Goal: Task Accomplishment & Management: Complete application form

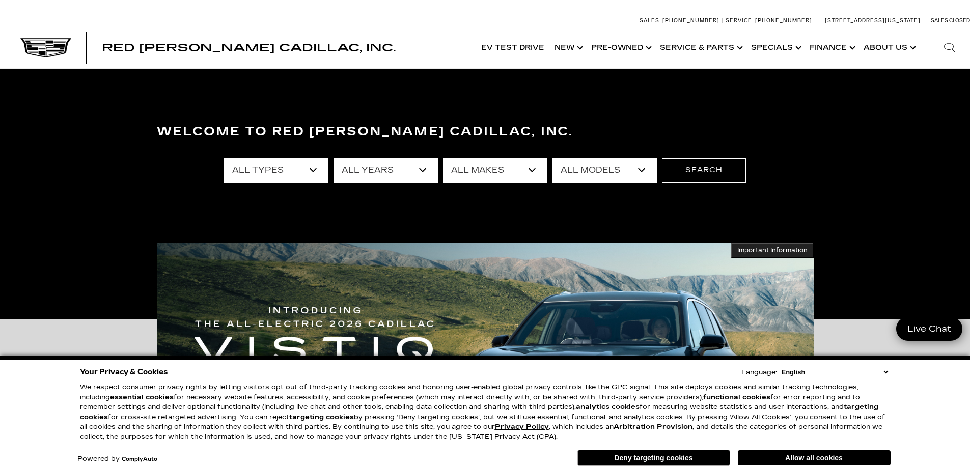
click at [886, 372] on select "English Spanish / Español English / United Kingdom Korean / 한국어 Vietnamese / Ti…" at bounding box center [834, 373] width 111 height 10
click at [945, 402] on div "Your Privacy & Cookies Language: English Spanish / Español English / United Kin…" at bounding box center [485, 414] width 970 height 117
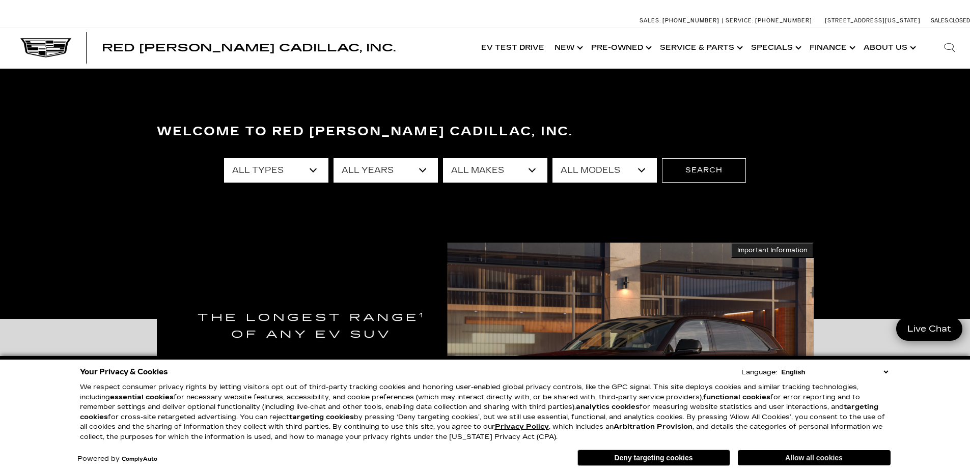
click at [773, 458] on button "Allow all cookies" at bounding box center [814, 457] width 153 height 15
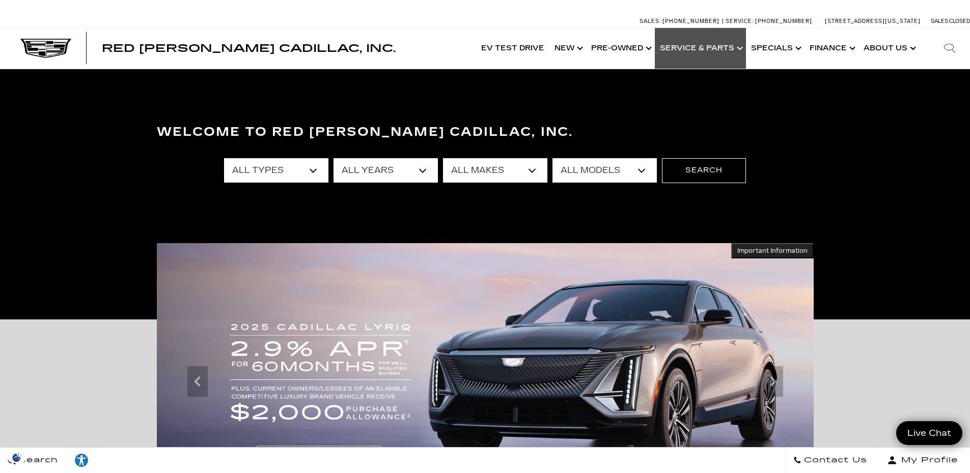
click at [694, 47] on link "Show Service & Parts" at bounding box center [700, 48] width 91 height 41
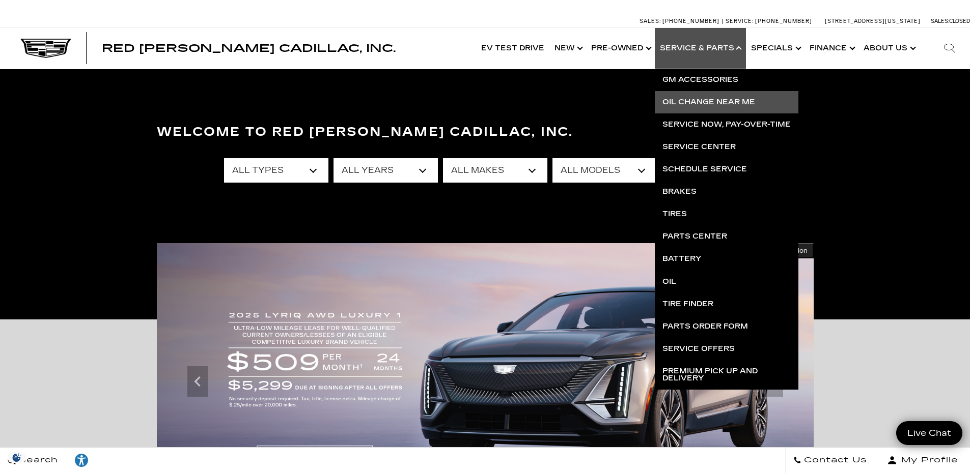
click at [686, 99] on link "Oil Change near Me" at bounding box center [727, 102] width 144 height 22
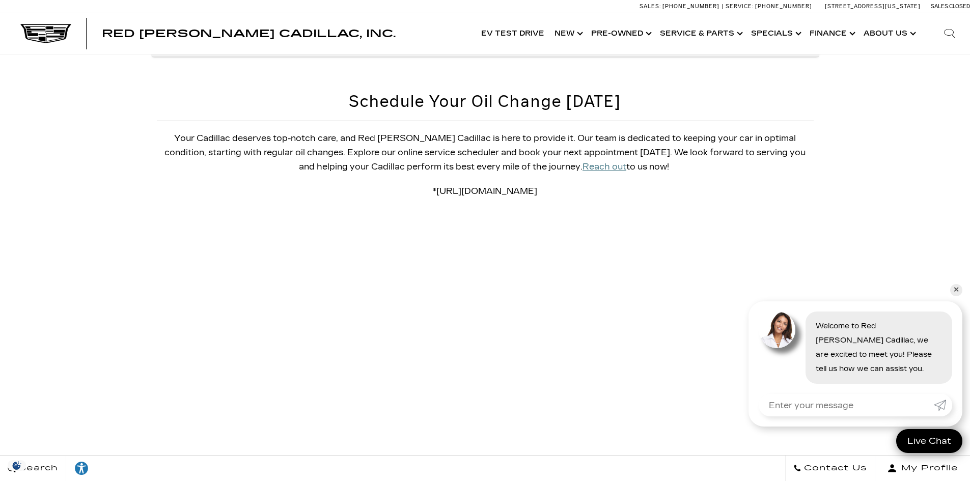
scroll to position [1261, 0]
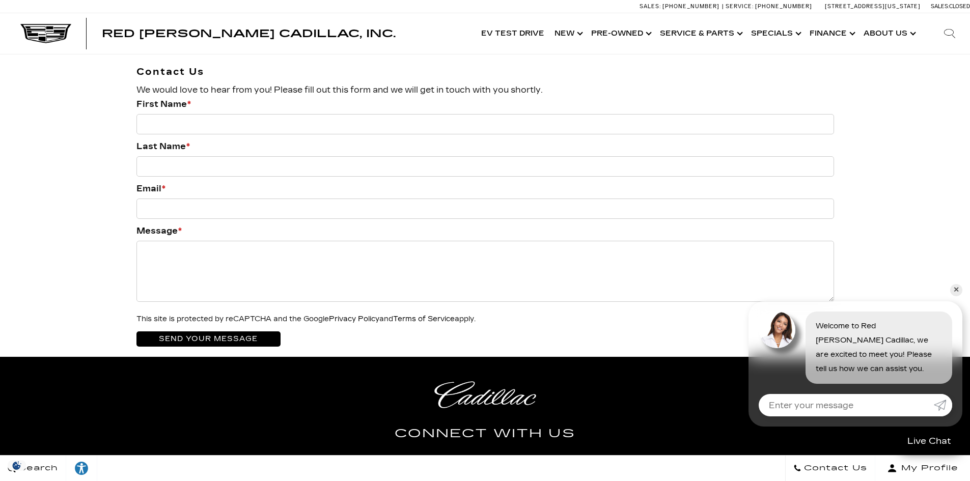
click at [161, 128] on input "First Name *" at bounding box center [484, 124] width 697 height 20
type input "Lynne"
type input "Telford"
type input "lynnetelford@gmail.com"
click at [170, 249] on textarea "Message *" at bounding box center [484, 271] width 697 height 61
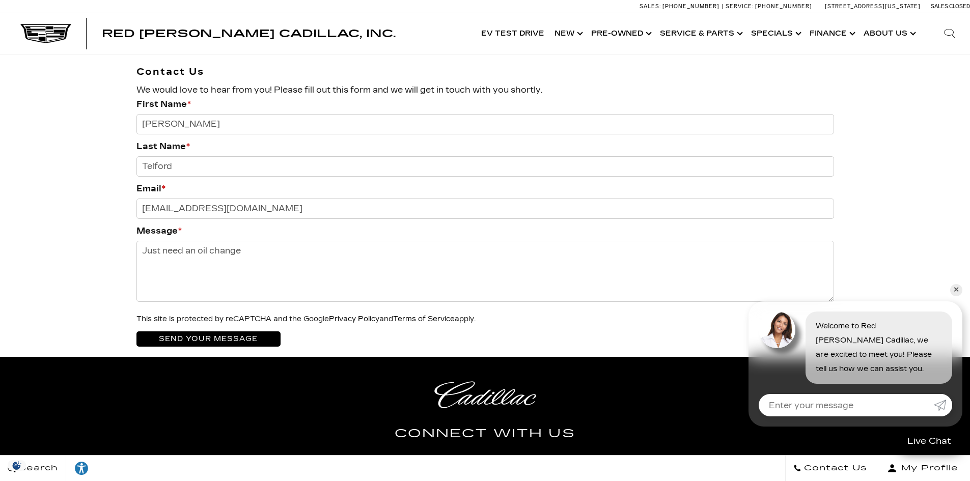
scroll to position [0, 0]
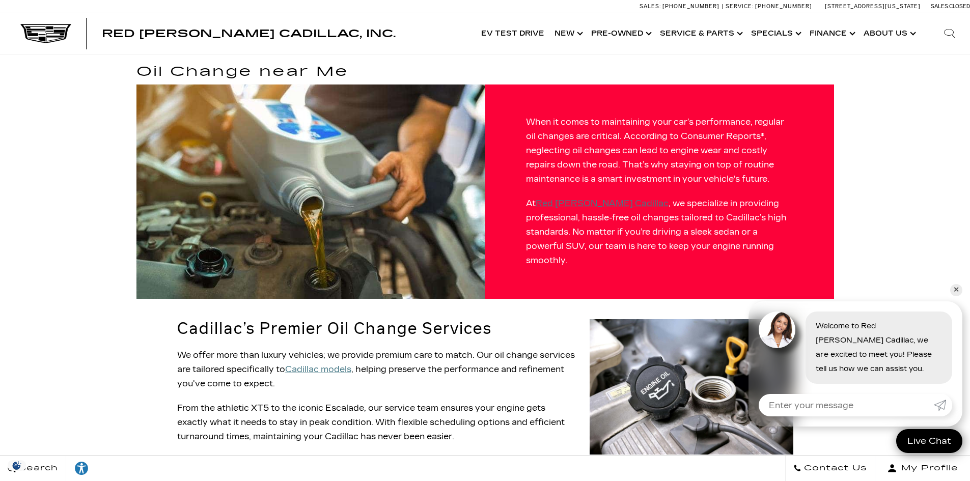
type textarea "Just need an oil change"
click at [556, 208] on u "Red Noland Cadillac" at bounding box center [601, 204] width 133 height 10
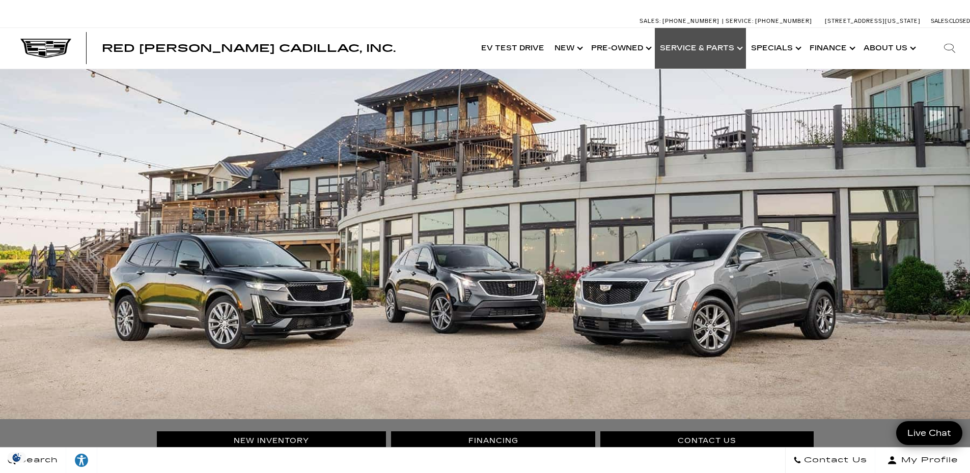
click at [705, 44] on link "Show Service & Parts" at bounding box center [700, 48] width 91 height 41
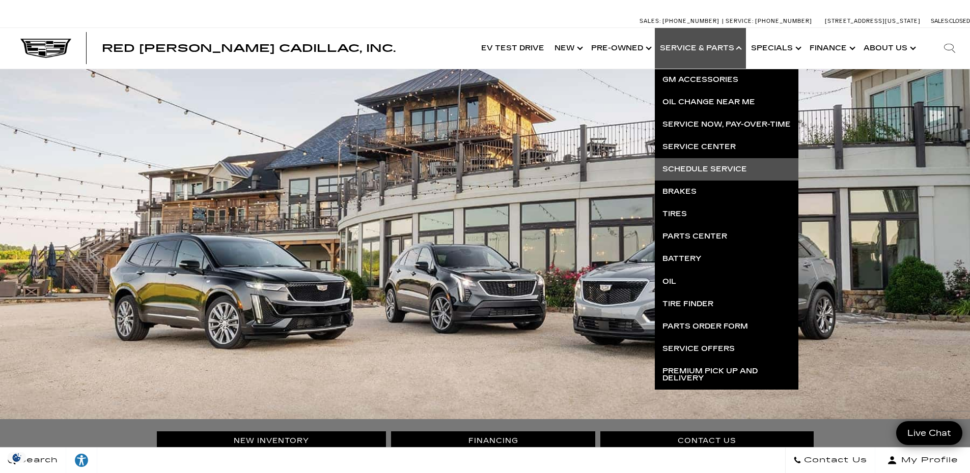
click at [689, 168] on link "Schedule Service" at bounding box center [727, 169] width 144 height 22
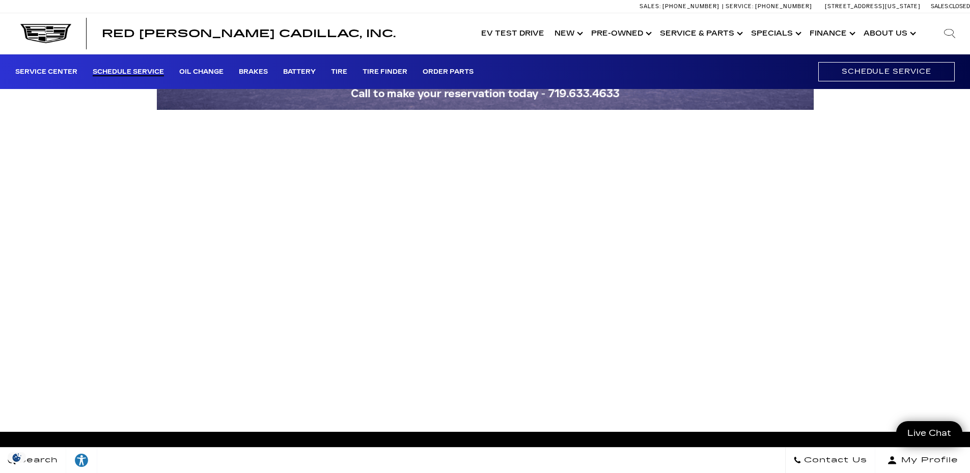
scroll to position [174, 0]
